Goal: Find specific page/section: Find specific page/section

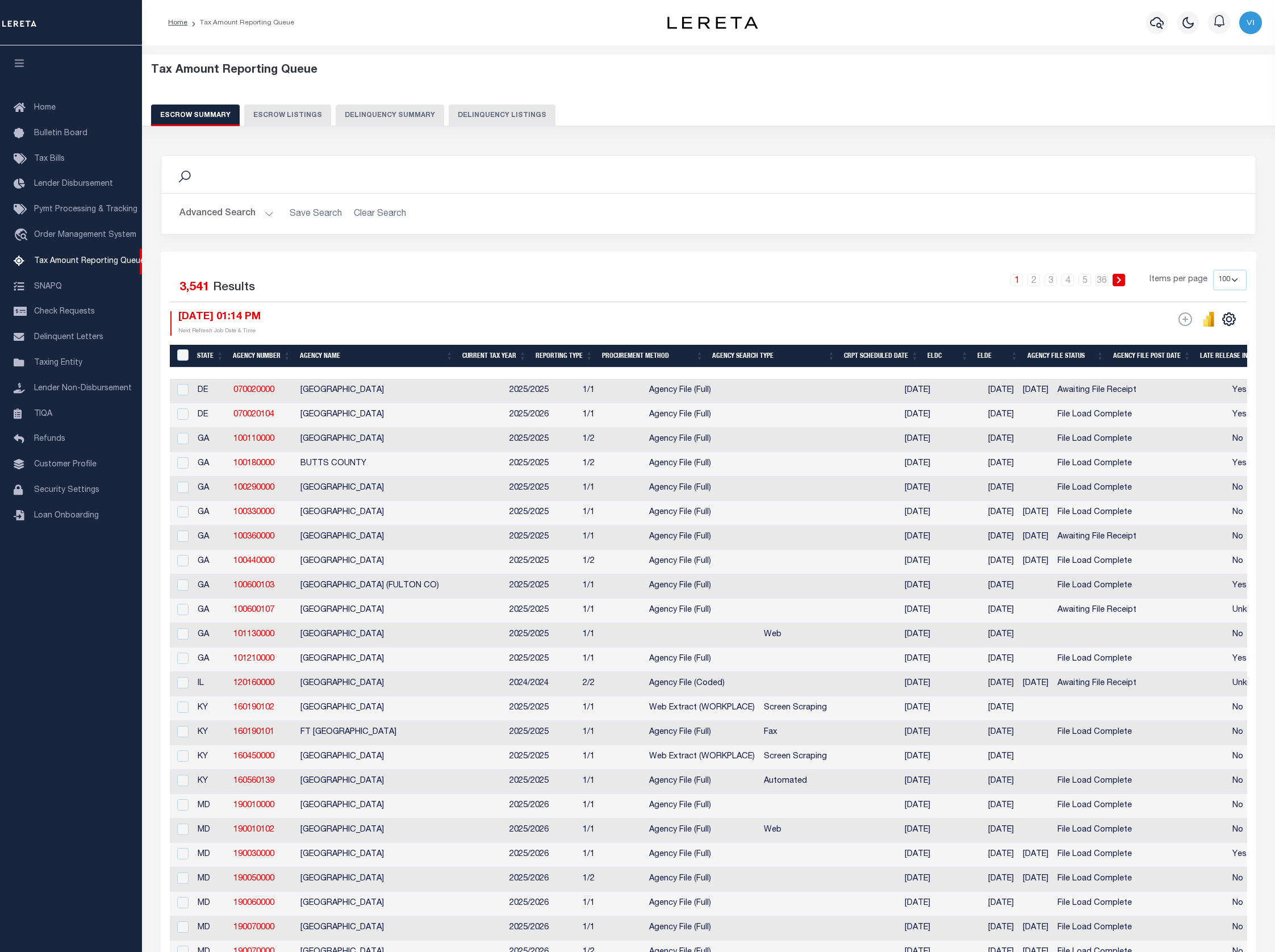
select select "100"
click at [365, 115] on button "Delinquency Summary" at bounding box center [390, 115] width 109 height 22
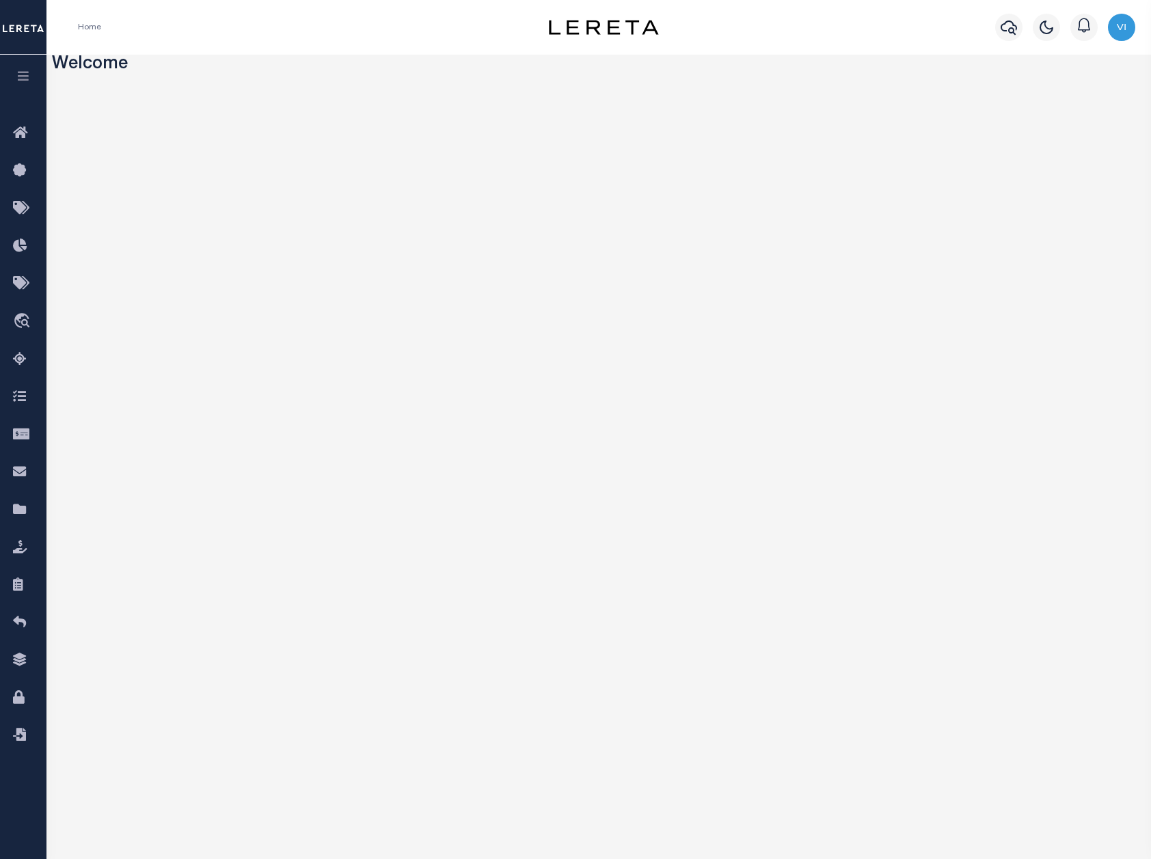
click at [28, 76] on icon "button" at bounding box center [24, 76] width 16 height 12
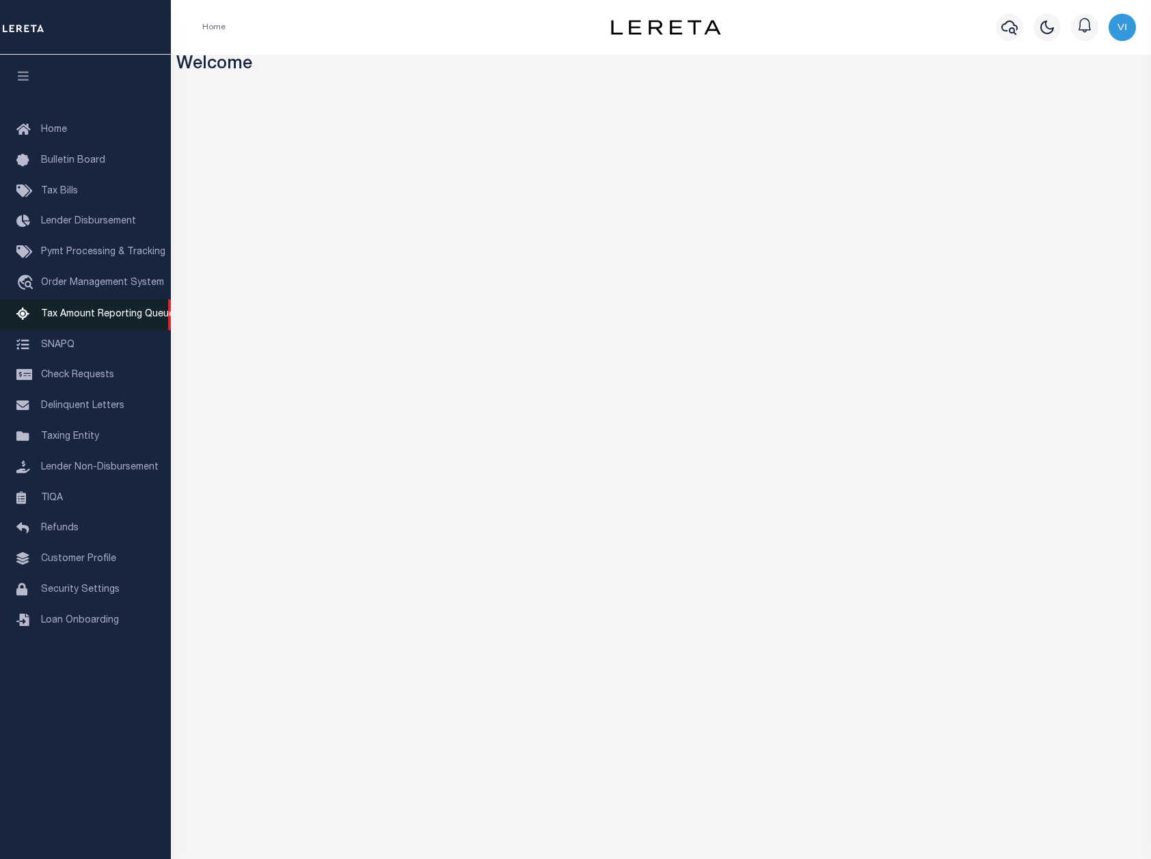
click at [89, 319] on span "Tax Amount Reporting Queue" at bounding box center [107, 315] width 133 height 10
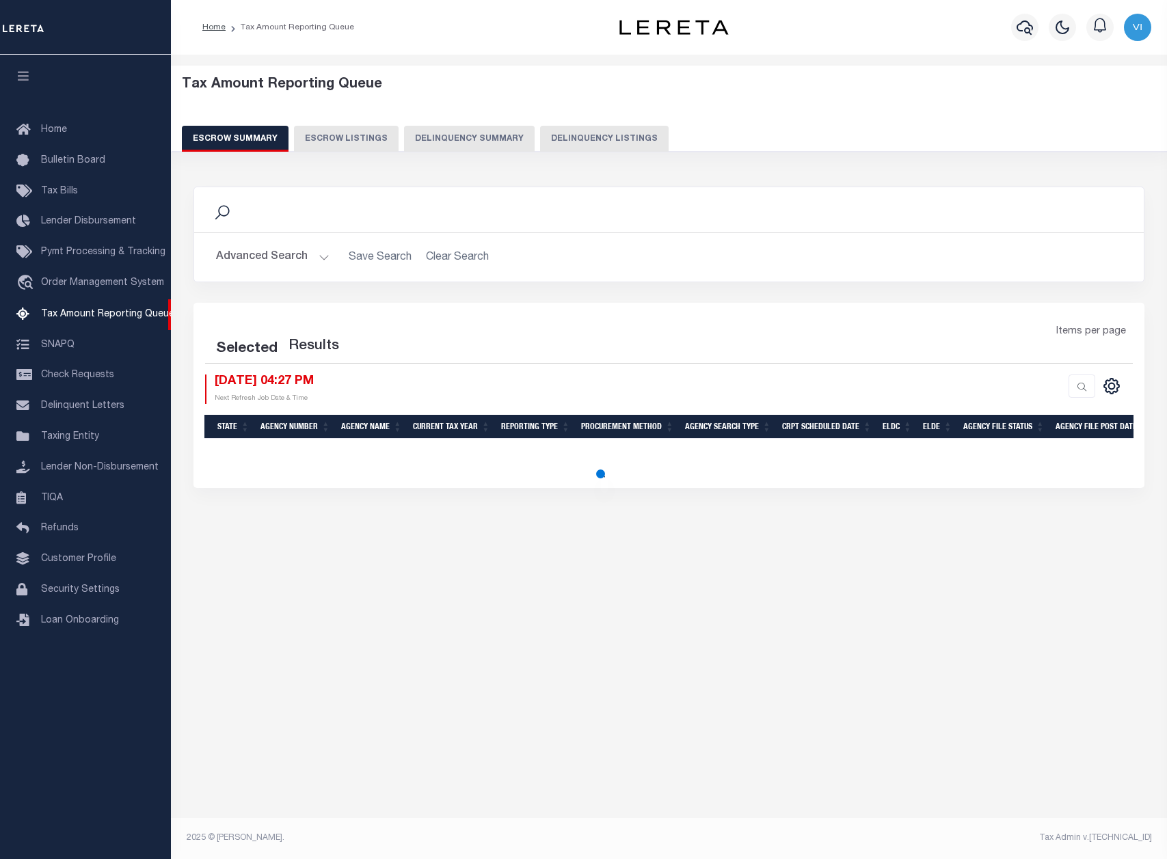
select select "100"
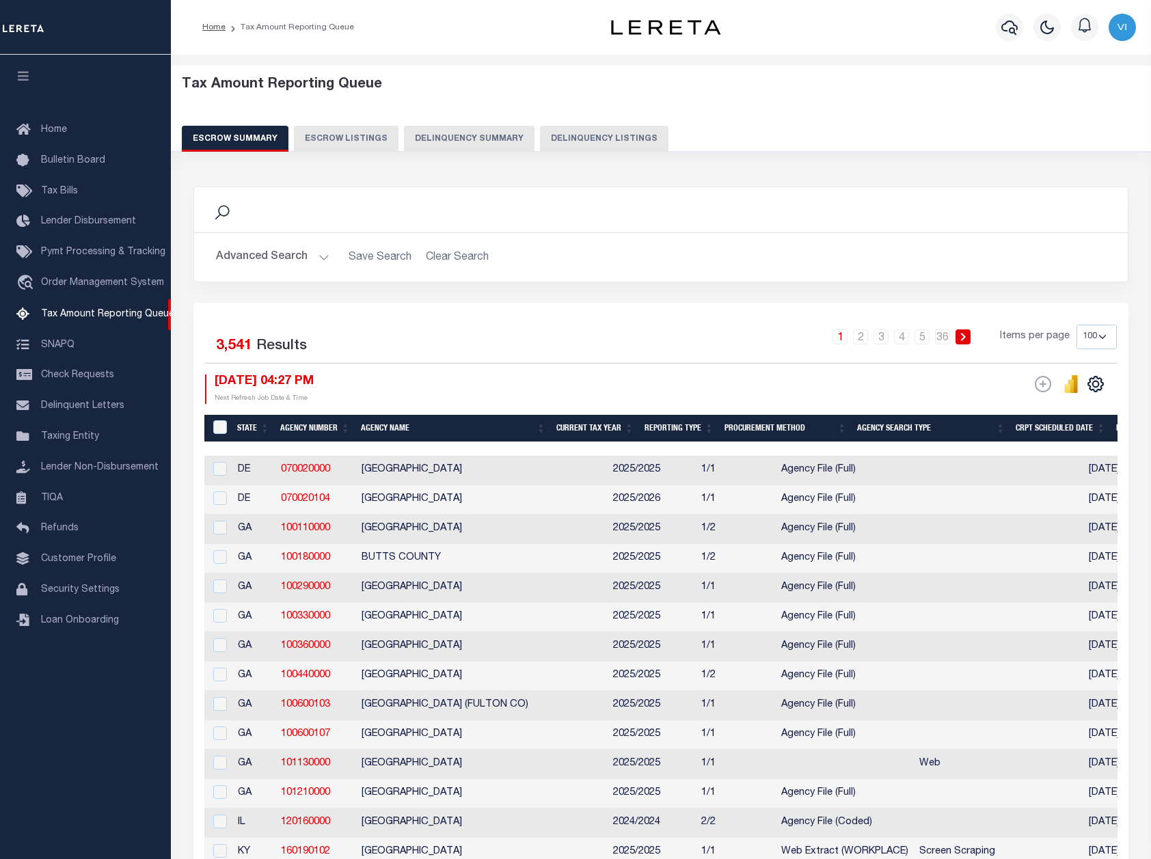
click at [517, 118] on div "Tax Amount Reporting Queue Escrow Summary Escrow Listings Delinquency Summary" at bounding box center [661, 114] width 959 height 75
click at [455, 141] on button "Delinquency Summary" at bounding box center [469, 139] width 131 height 26
